Goal: Find specific page/section: Find specific page/section

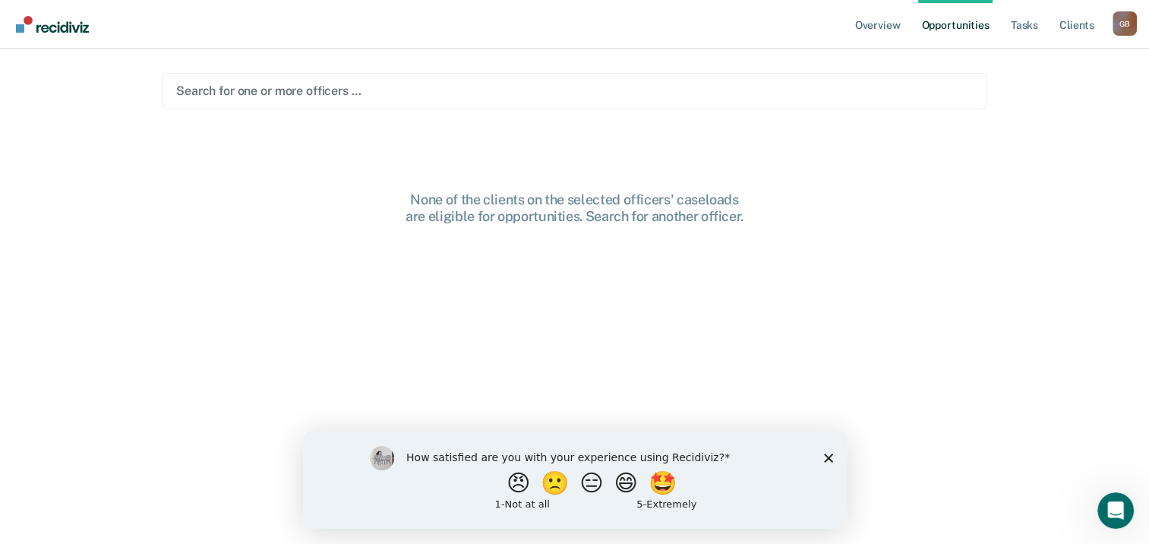
click at [827, 460] on icon "Close survey" at bounding box center [828, 457] width 9 height 9
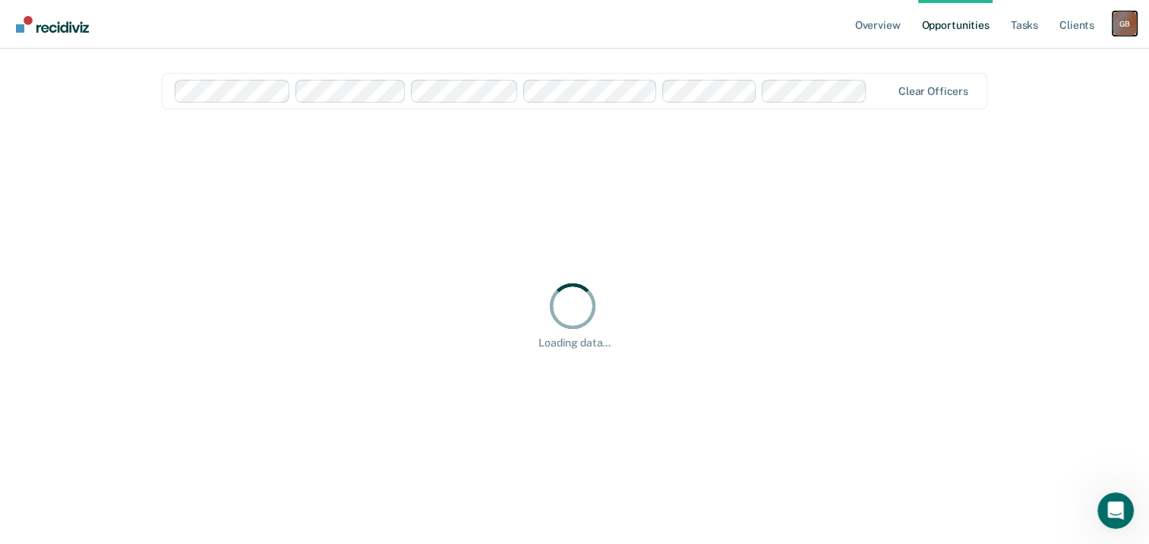
click at [1137, 23] on div "G B" at bounding box center [1125, 23] width 24 height 24
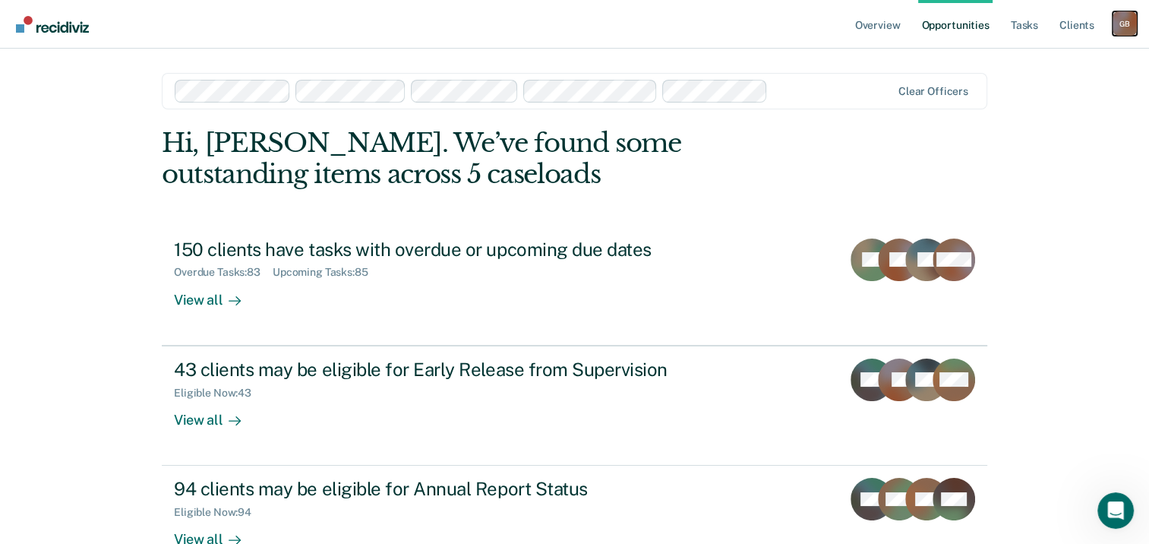
click at [1126, 21] on div "G B" at bounding box center [1125, 23] width 24 height 24
click at [876, 90] on div at bounding box center [832, 90] width 116 height 17
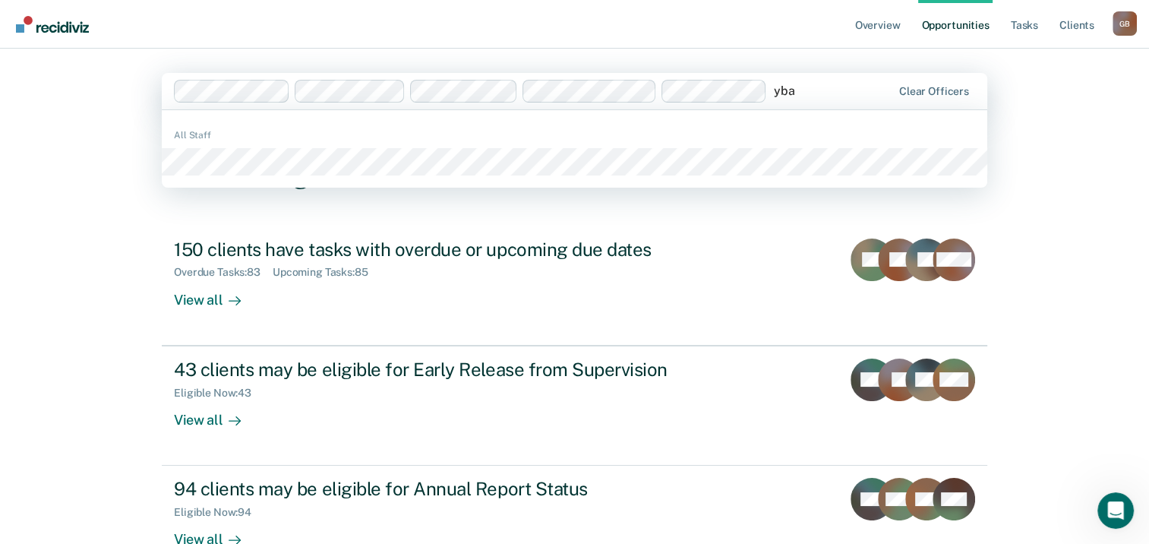
type input "ybar"
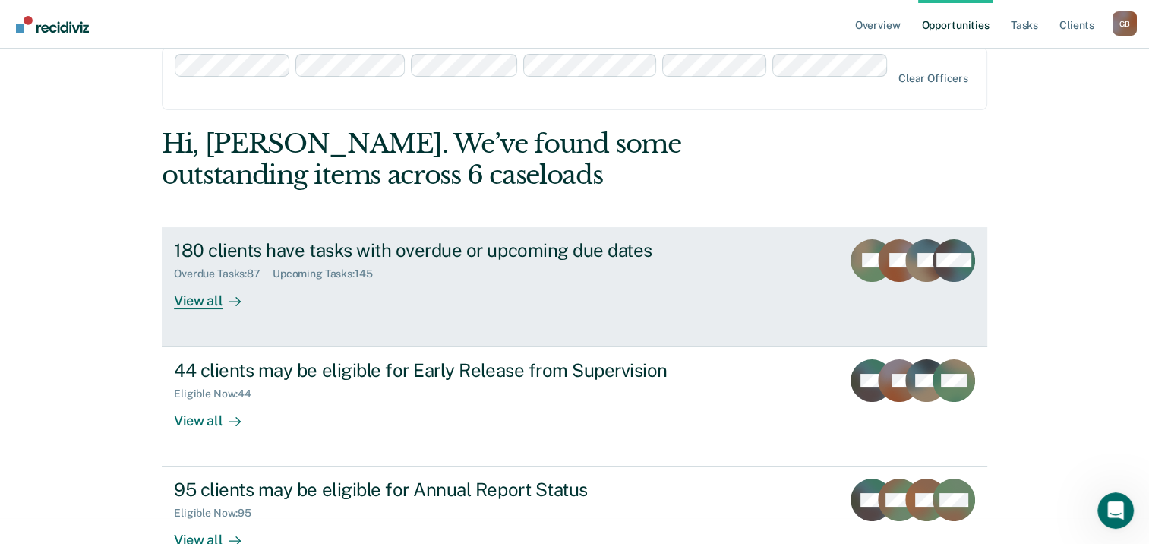
scroll to position [40, 0]
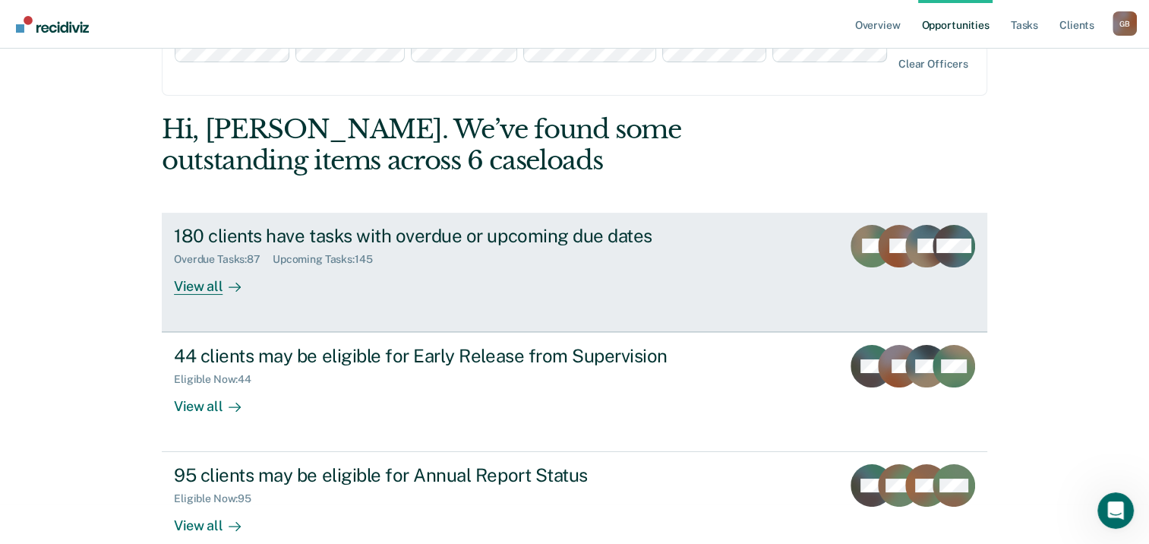
click at [223, 277] on div at bounding box center [232, 285] width 18 height 17
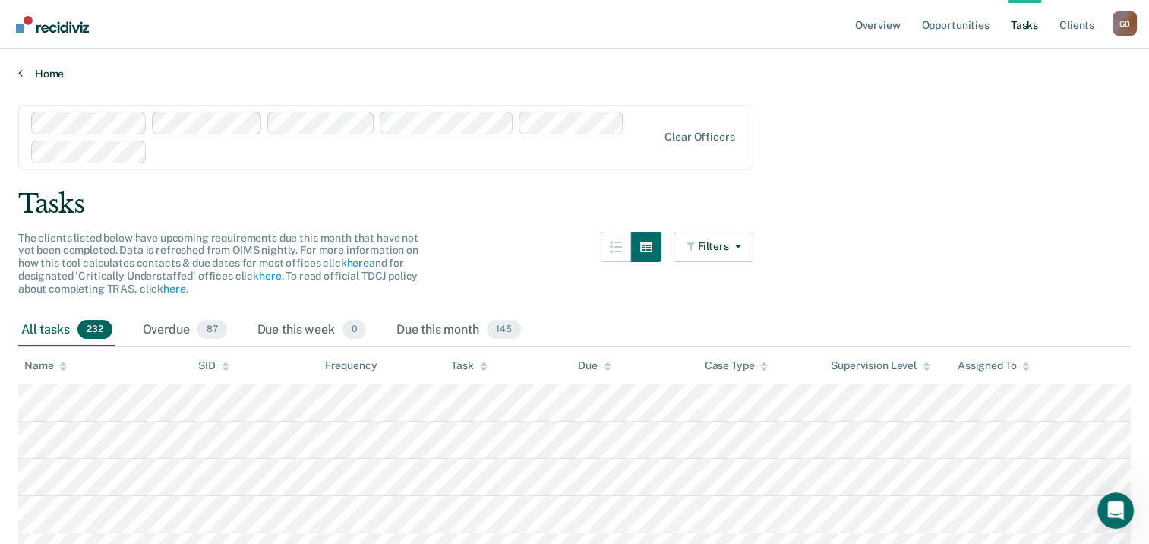
click at [38, 78] on link "Home" at bounding box center [574, 74] width 1113 height 14
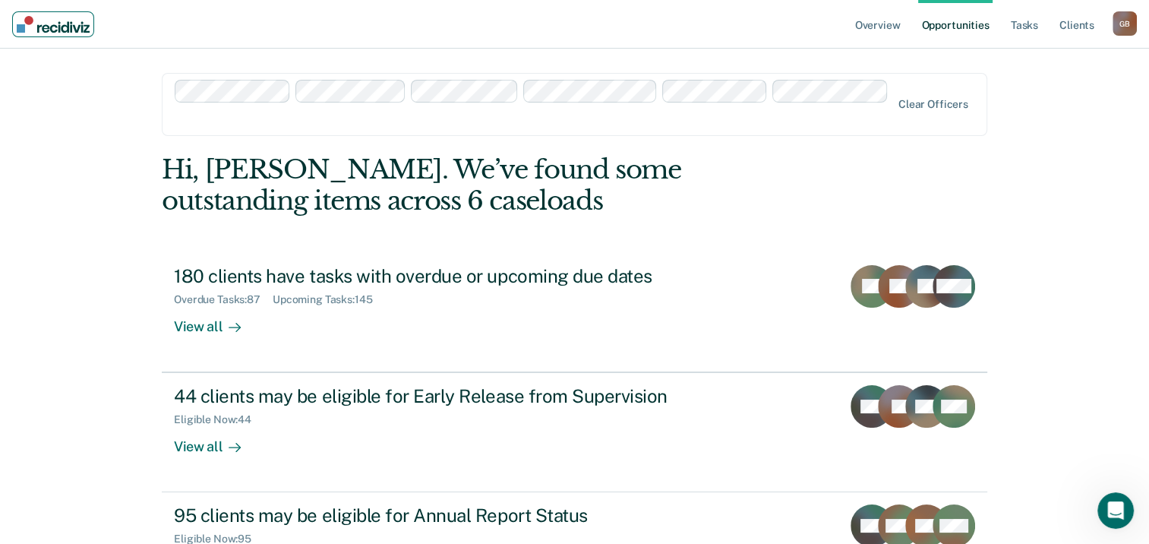
click at [64, 24] on img "Main navigation" at bounding box center [53, 24] width 73 height 17
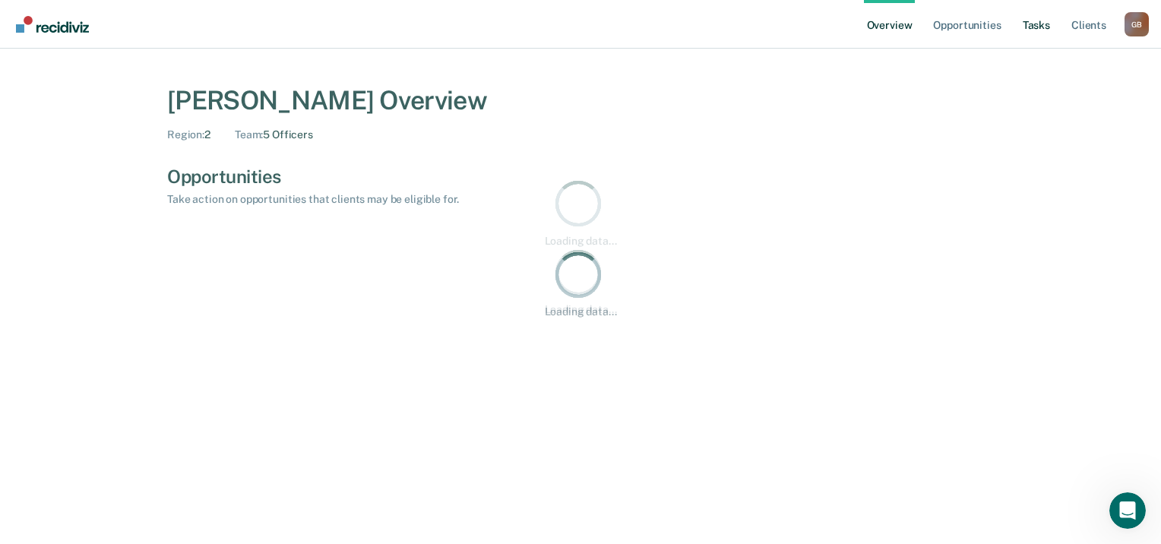
click at [1030, 26] on link "Tasks" at bounding box center [1036, 24] width 33 height 49
